Goal: Task Accomplishment & Management: Use online tool/utility

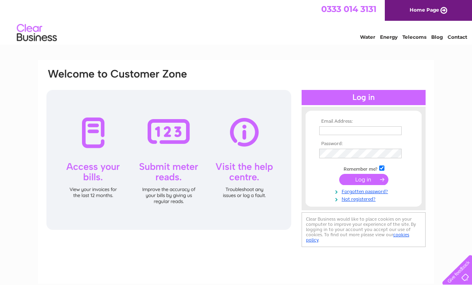
click at [383, 131] on input "text" at bounding box center [360, 130] width 82 height 9
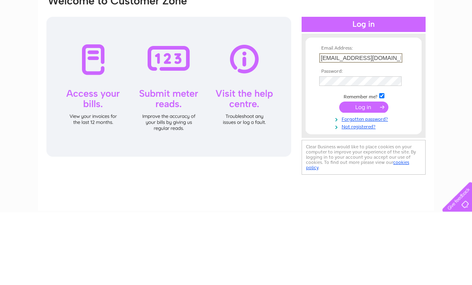
type input "ayrevilla@gmail.com"
click at [365, 175] on input "submit" at bounding box center [363, 180] width 49 height 11
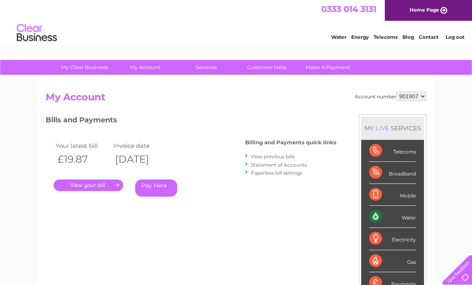
click at [423, 99] on select "901907 901909" at bounding box center [411, 97] width 30 height 10
select select "901909"
click at [96, 182] on link "." at bounding box center [89, 186] width 70 height 12
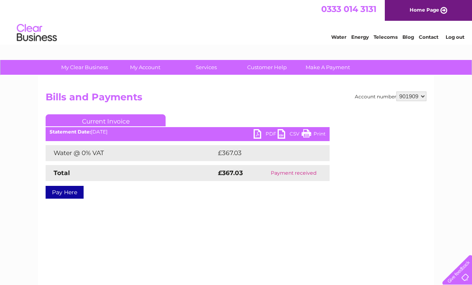
click at [265, 130] on link "PDF" at bounding box center [265, 135] width 24 height 12
click at [263, 136] on link "PDF" at bounding box center [265, 135] width 24 height 12
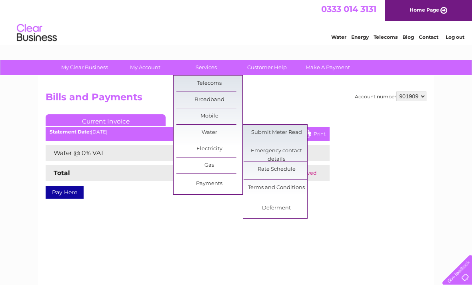
click at [290, 133] on link "Submit Meter Read" at bounding box center [276, 133] width 66 height 16
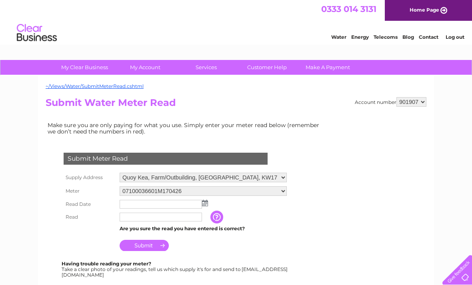
click at [423, 104] on select "901907 901909" at bounding box center [411, 102] width 30 height 10
select select "901909"
click at [207, 205] on img at bounding box center [205, 203] width 6 height 6
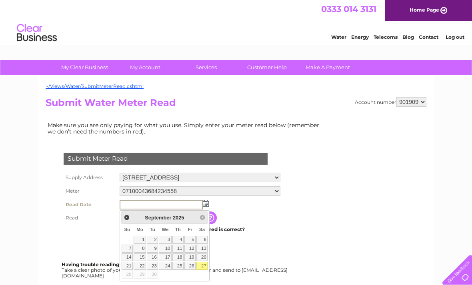
click at [207, 265] on link "27" at bounding box center [201, 266] width 11 height 8
type input "[DATE]"
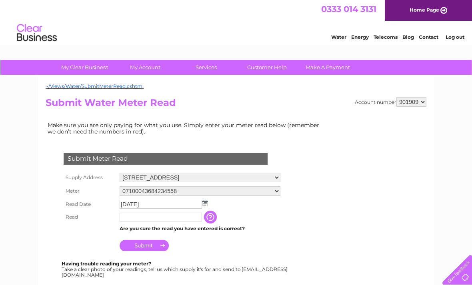
click at [176, 219] on input "text" at bounding box center [161, 217] width 82 height 9
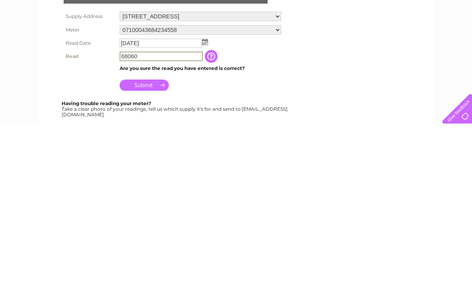
type input "68060"
click at [149, 241] on input "Submit" at bounding box center [144, 246] width 49 height 11
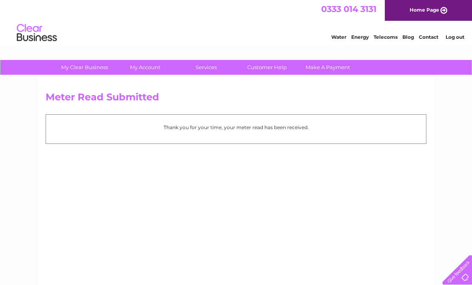
click at [431, 8] on link "Home Page" at bounding box center [428, 10] width 87 height 21
